Goal: Check status: Check status

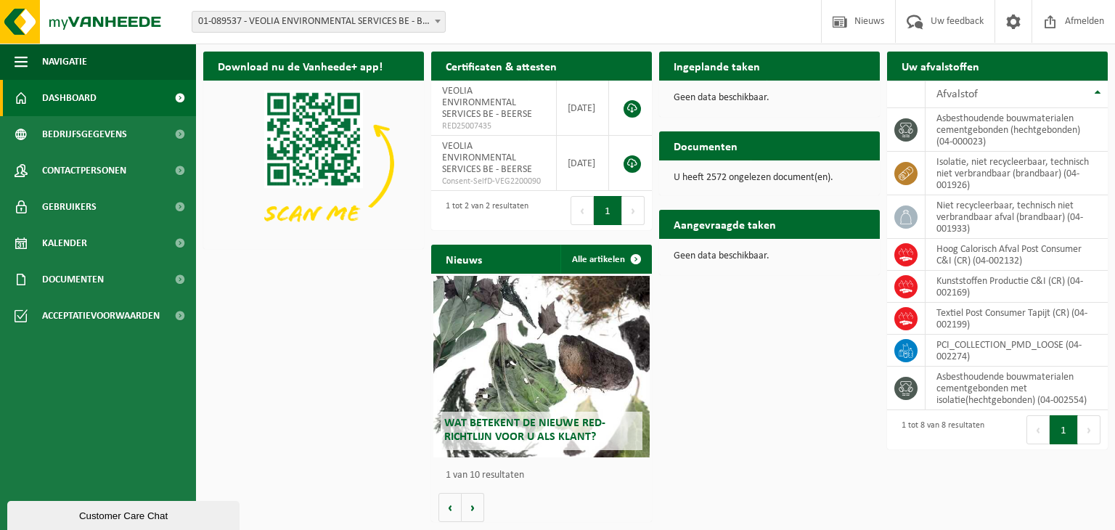
click at [287, 30] on span "01-089537 - VEOLIA ENVIRONMENTAL SERVICES BE - BEERSE" at bounding box center [318, 22] width 253 height 20
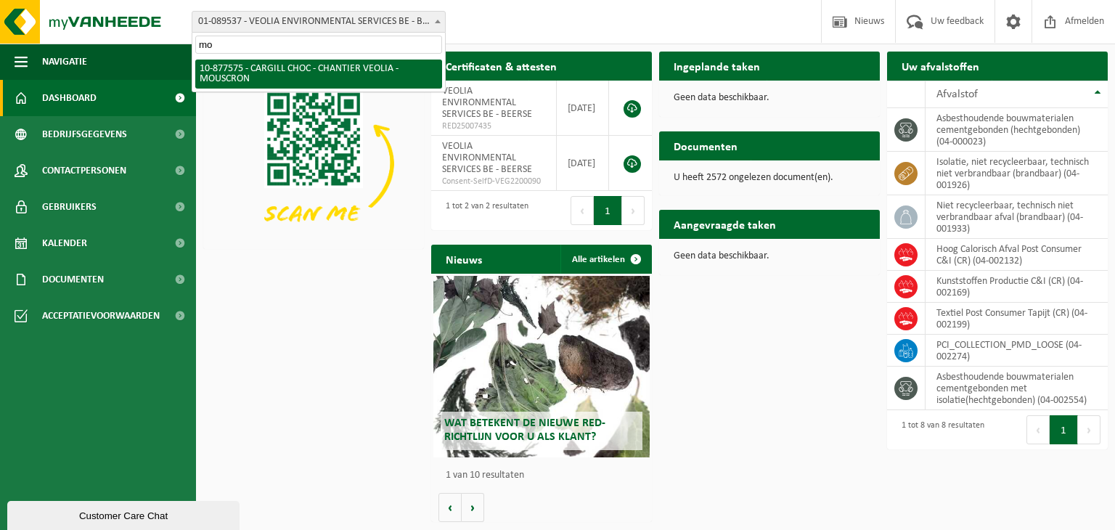
type input "mo"
select select "108043"
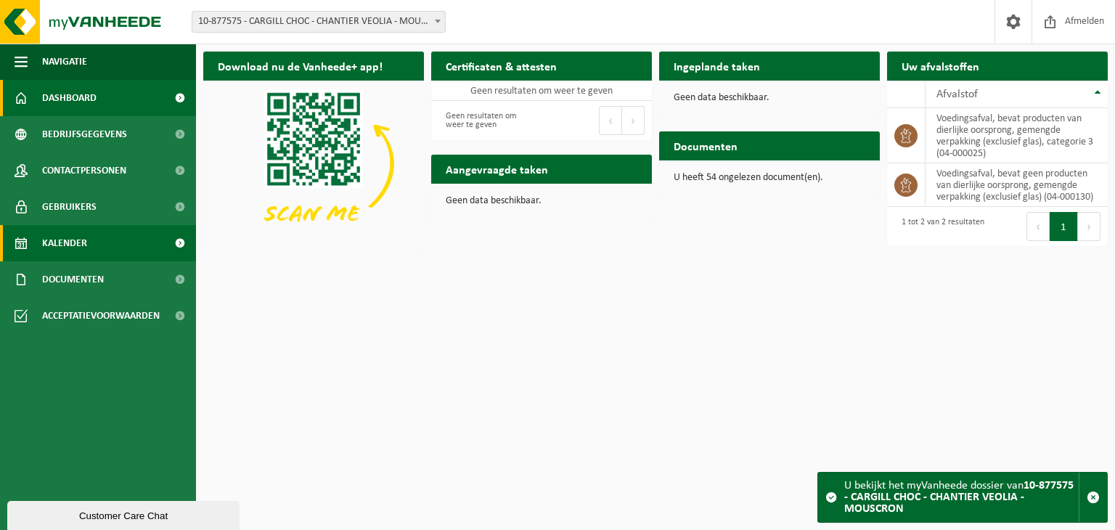
click at [94, 234] on link "Kalender" at bounding box center [98, 243] width 196 height 36
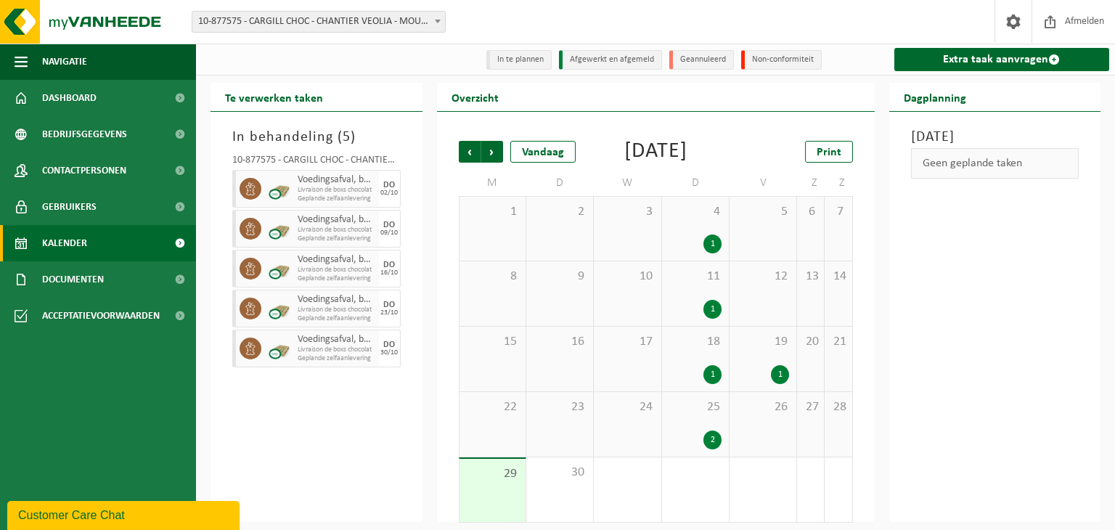
click at [708, 449] on div "2" at bounding box center [713, 440] width 18 height 19
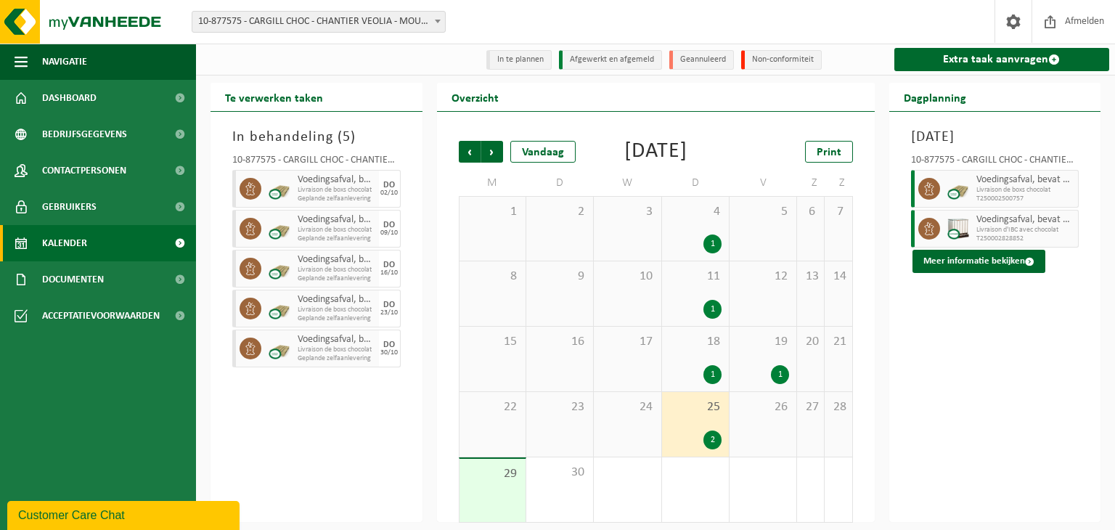
click at [977, 195] on span "Livraison de boxs chocolat" at bounding box center [1026, 190] width 99 height 9
click at [945, 273] on button "Meer informatie bekijken" at bounding box center [979, 261] width 133 height 23
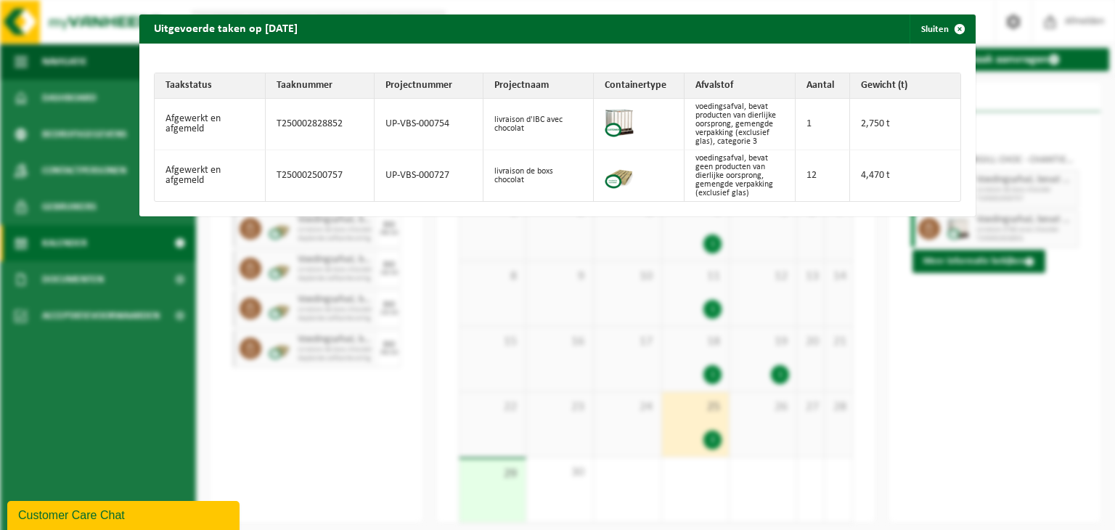
click at [299, 184] on td "T250002500757" at bounding box center [320, 175] width 109 height 51
click at [300, 184] on td "T250002500757" at bounding box center [320, 175] width 109 height 51
copy td "T250002500757"
click at [323, 127] on td "T250002828852" at bounding box center [320, 125] width 109 height 52
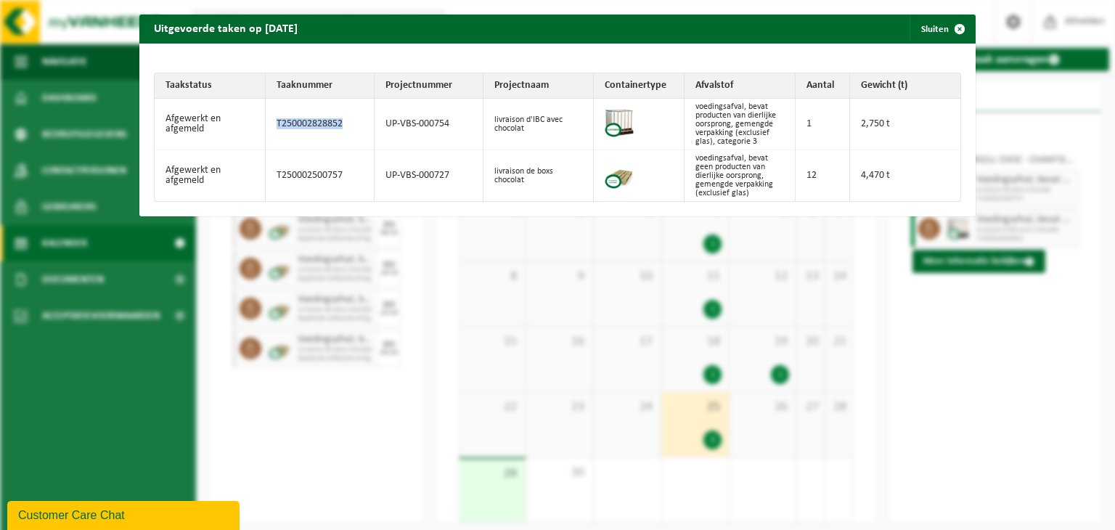
copy td "T250002828852"
